Goal: Navigation & Orientation: Find specific page/section

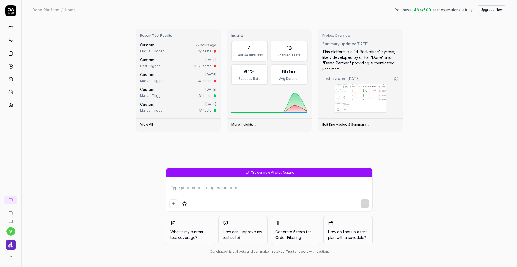
click at [11, 39] on icon at bounding box center [10, 40] width 5 height 5
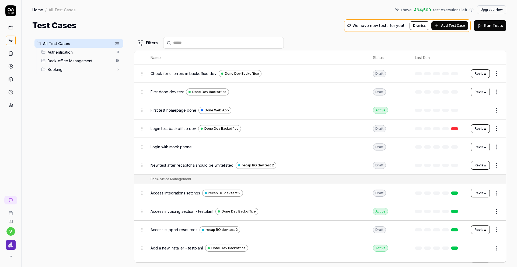
click at [10, 51] on rect at bounding box center [11, 51] width 2 height 1
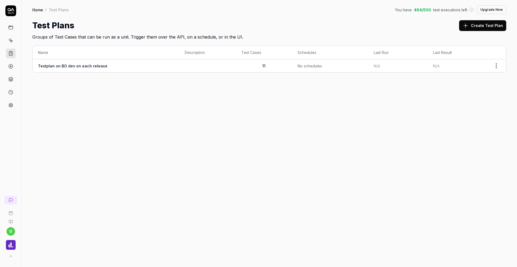
click at [169, 66] on td "Testplan on BO dev on each release" at bounding box center [106, 65] width 147 height 13
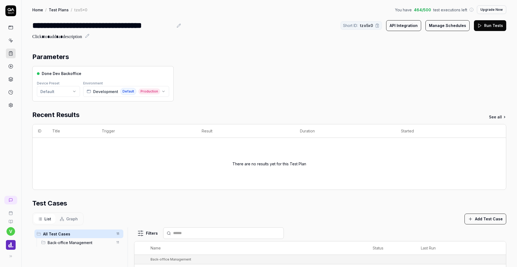
click at [12, 28] on icon at bounding box center [10, 27] width 5 height 5
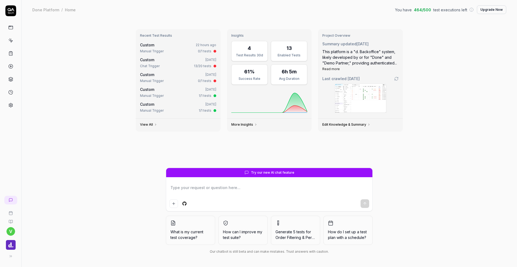
type textarea "*"
